Goal: Navigation & Orientation: Go to known website

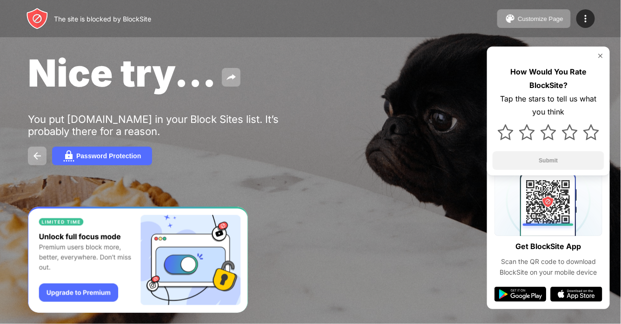
drag, startPoint x: 438, startPoint y: 105, endPoint x: 378, endPoint y: 89, distance: 62.6
click at [378, 89] on div "Nice try..." at bounding box center [254, 72] width 453 height 45
drag, startPoint x: 378, startPoint y: 89, endPoint x: 621, endPoint y: 34, distance: 249.7
click at [378, 89] on div "Nice try..." at bounding box center [254, 72] width 453 height 45
